Goal: Task Accomplishment & Management: Complete application form

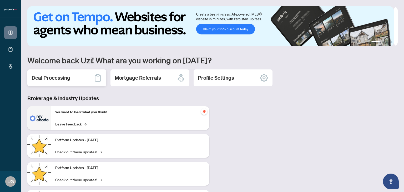
click at [52, 79] on h2 "Deal Processing" at bounding box center [51, 77] width 39 height 7
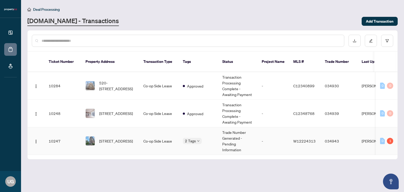
click at [0, 0] on span "Requires Additional Docs" at bounding box center [0, 0] width 0 height 0
click at [269, 169] on main "Deal Processing [DOMAIN_NAME] - Transactions Add Transaction Ticket Number Prop…" at bounding box center [212, 96] width 383 height 192
click at [391, 138] on div "1" at bounding box center [390, 141] width 6 height 6
click at [390, 138] on div "1" at bounding box center [390, 141] width 6 height 6
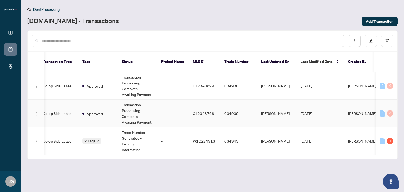
scroll to position [0, 102]
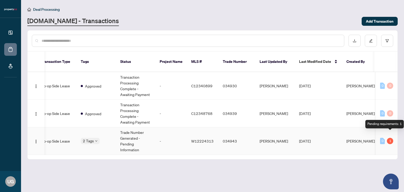
click at [389, 138] on div "1" at bounding box center [390, 141] width 6 height 6
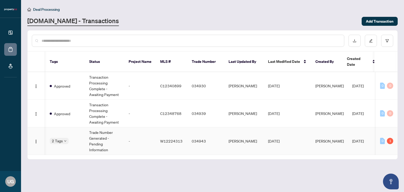
scroll to position [0, 137]
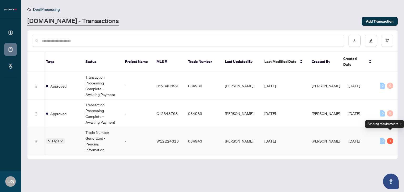
click at [390, 138] on div "1" at bounding box center [390, 141] width 6 height 6
click at [390, 127] on td "0 1" at bounding box center [387, 141] width 22 height 28
click at [312, 139] on span "[PERSON_NAME]" at bounding box center [326, 141] width 28 height 5
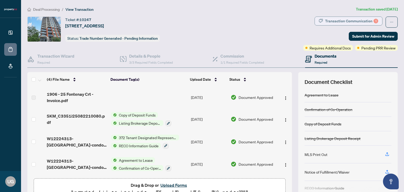
click at [356, 21] on div "Transaction Communication 1" at bounding box center [351, 21] width 53 height 8
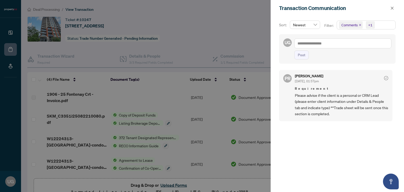
click at [244, 34] on div at bounding box center [202, 96] width 404 height 192
click at [392, 10] on icon "close" at bounding box center [392, 8] width 4 height 4
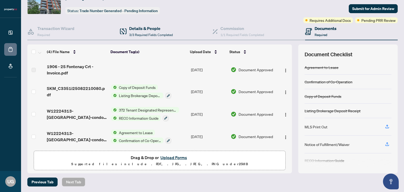
click at [153, 24] on div "Details & People 3/3 Required Fields Completed" at bounding box center [166, 31] width 93 height 17
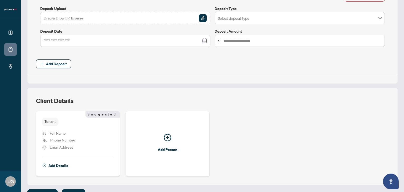
scroll to position [223, 0]
click at [62, 163] on span "Add Details" at bounding box center [58, 165] width 20 height 8
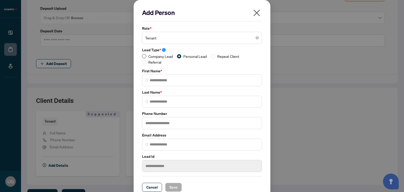
click at [147, 55] on span "Company Lead" at bounding box center [160, 56] width 29 height 6
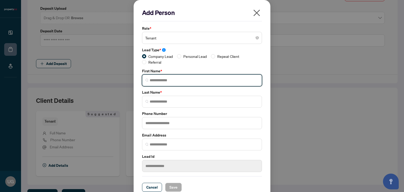
click at [181, 80] on input "search" at bounding box center [204, 81] width 109 height 6
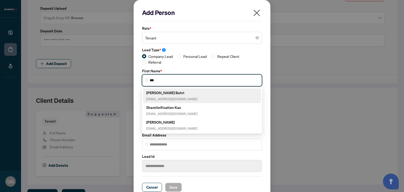
click at [171, 93] on h5 "[PERSON_NAME] Bahri" at bounding box center [171, 93] width 51 height 6
type input "****"
type input "**********"
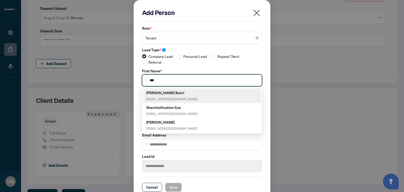
type input "*******"
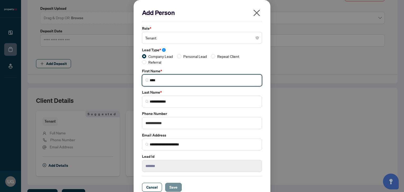
type input "****"
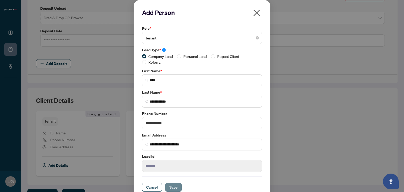
click at [171, 186] on span "Save" at bounding box center [173, 187] width 8 height 8
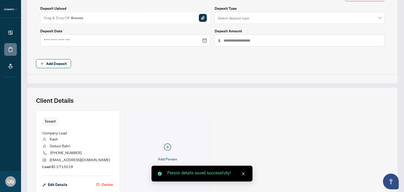
scroll to position [253, 0]
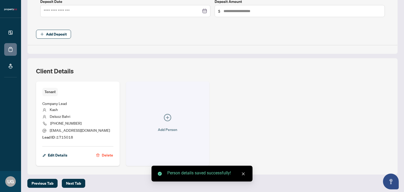
click at [167, 115] on icon "plus-circle" at bounding box center [167, 117] width 7 height 7
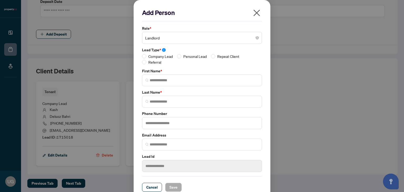
click at [144, 53] on label "Lead Type *" at bounding box center [202, 50] width 120 height 6
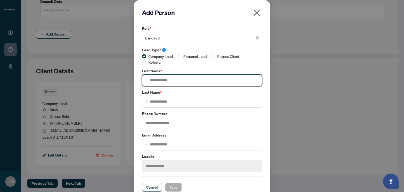
click at [170, 83] on input "search" at bounding box center [204, 81] width 109 height 6
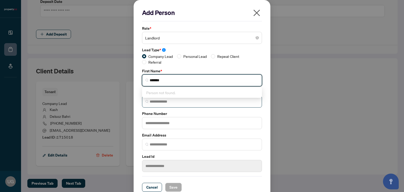
click at [174, 104] on span at bounding box center [202, 102] width 120 height 12
type input "*******"
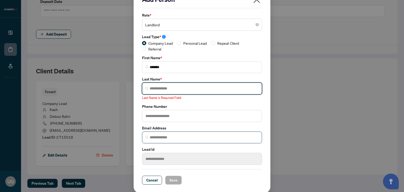
scroll to position [0, 0]
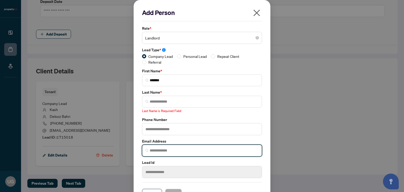
click at [164, 148] on input "search" at bounding box center [204, 151] width 109 height 6
paste input "**********"
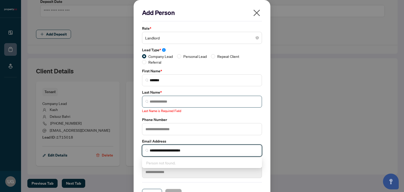
type input "**********"
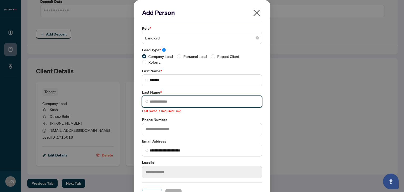
click at [169, 100] on input "search" at bounding box center [204, 102] width 109 height 6
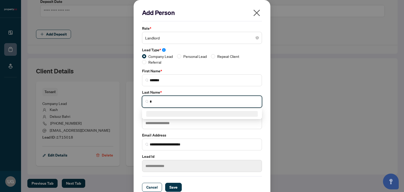
scroll to position [7, 0]
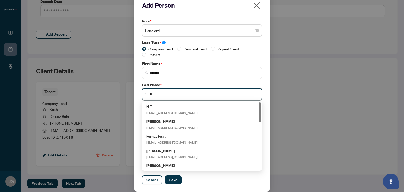
type input "*"
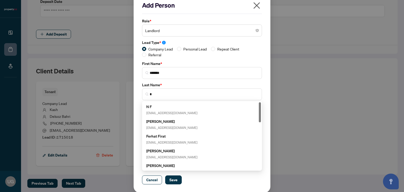
click at [230, 80] on div "**********" at bounding box center [201, 91] width 123 height 146
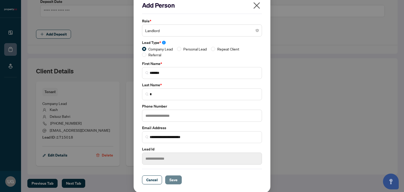
click at [169, 176] on span "Save" at bounding box center [173, 180] width 8 height 8
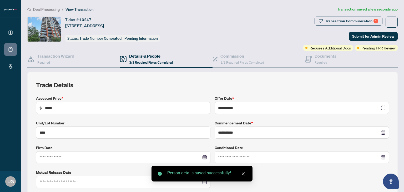
scroll to position [0, 0]
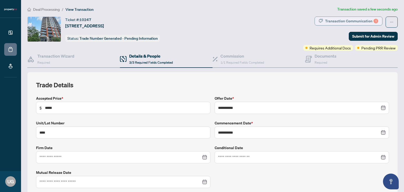
click at [366, 21] on div "Transaction Communication 1" at bounding box center [351, 21] width 53 height 8
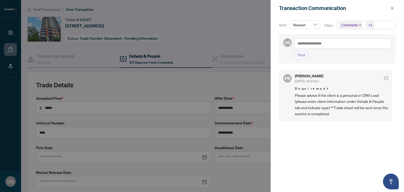
click at [239, 101] on div at bounding box center [202, 96] width 404 height 192
click at [254, 91] on div at bounding box center [202, 96] width 404 height 192
click at [391, 6] on span "button" at bounding box center [392, 8] width 4 height 8
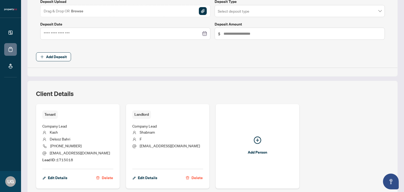
scroll to position [253, 0]
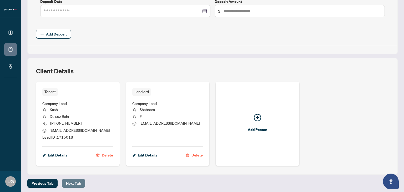
click at [73, 182] on span "Next Tab" at bounding box center [73, 183] width 15 height 8
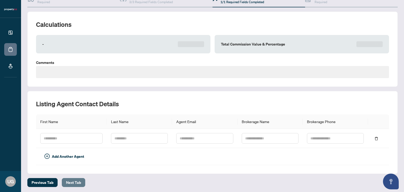
type textarea "**********"
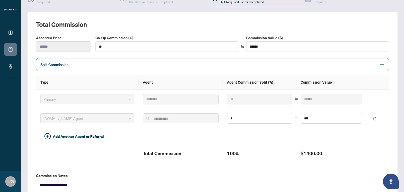
scroll to position [173, 0]
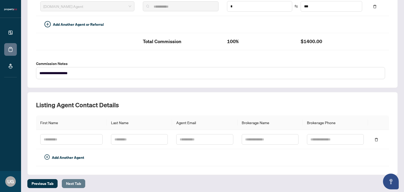
click at [73, 182] on span "Next Tab" at bounding box center [73, 183] width 15 height 8
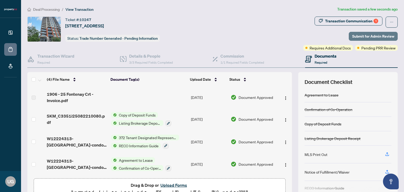
click at [368, 35] on span "Submit for Admin Review" at bounding box center [373, 36] width 42 height 8
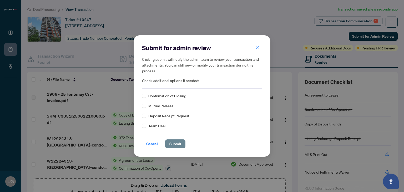
click at [174, 142] on span "Submit" at bounding box center [175, 144] width 12 height 8
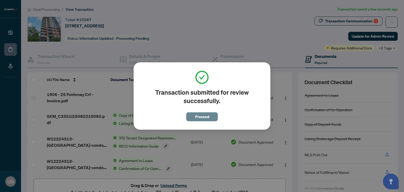
click at [199, 119] on span "Proceed" at bounding box center [202, 117] width 14 height 8
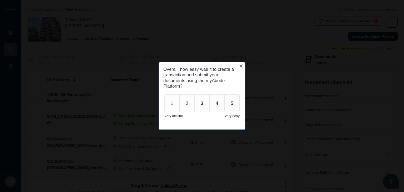
click at [242, 65] on icon "Close button" at bounding box center [241, 65] width 3 height 3
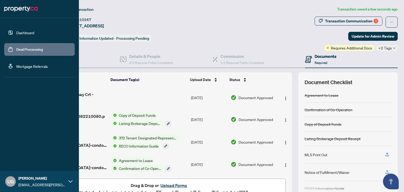
click at [36, 47] on link "Deal Processing" at bounding box center [29, 49] width 27 height 5
